Goal: Subscribe to service/newsletter

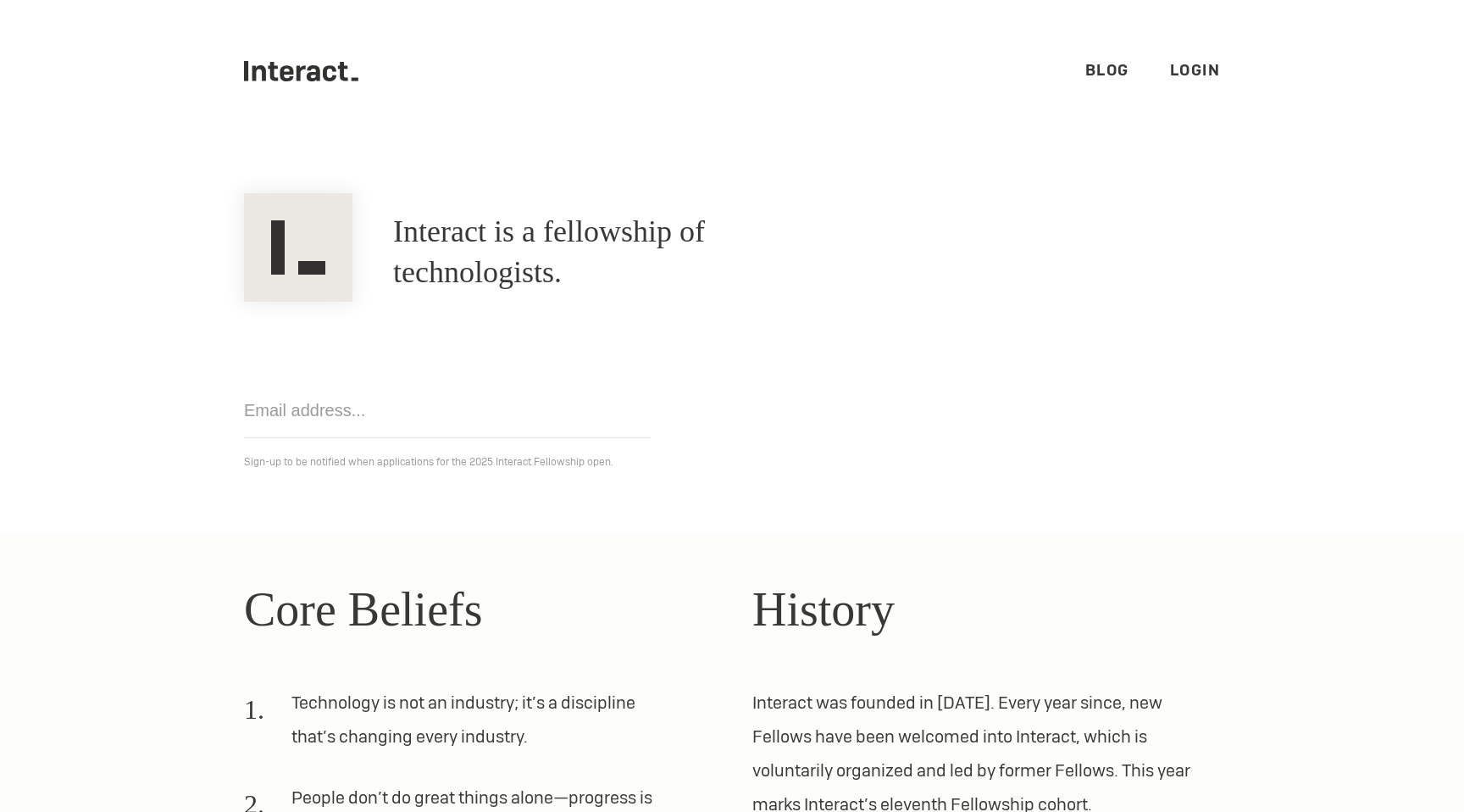
click at [439, 411] on input "email" at bounding box center [447, 409] width 407 height 55
type input "[EMAIL_ADDRESS][DOMAIN_NAME]"
click input "Get notified" at bounding box center [0, 0] width 0 height 0
click at [728, 405] on div "marcus25@stanford.edu Get notified Sign-up to be notified when applications for…" at bounding box center [732, 387] width 1017 height 170
click at [1100, 65] on link "Blog" at bounding box center [1107, 70] width 44 height 20
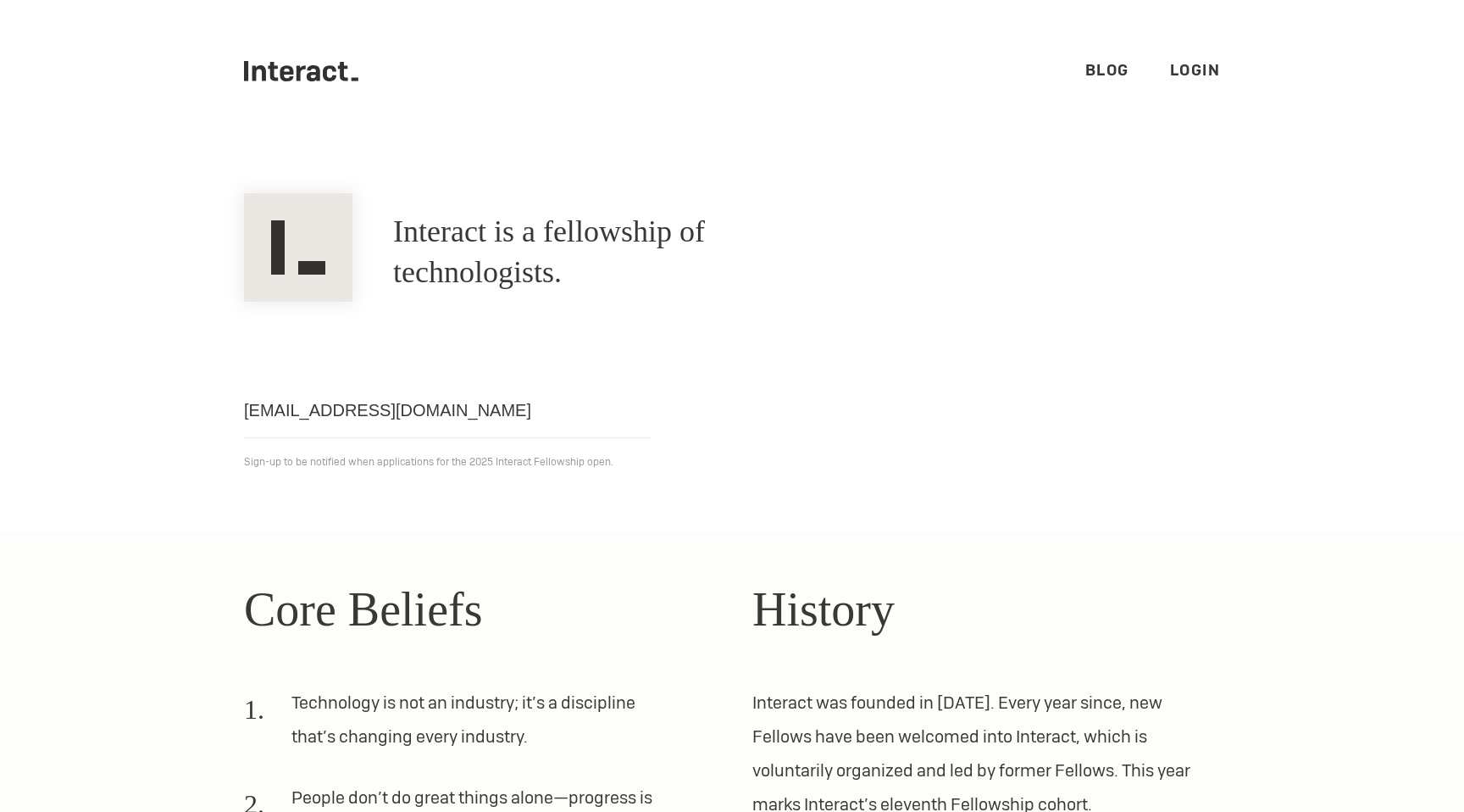
click at [1107, 69] on link "Blog" at bounding box center [1107, 70] width 44 height 20
